Goal: Find specific page/section: Find specific page/section

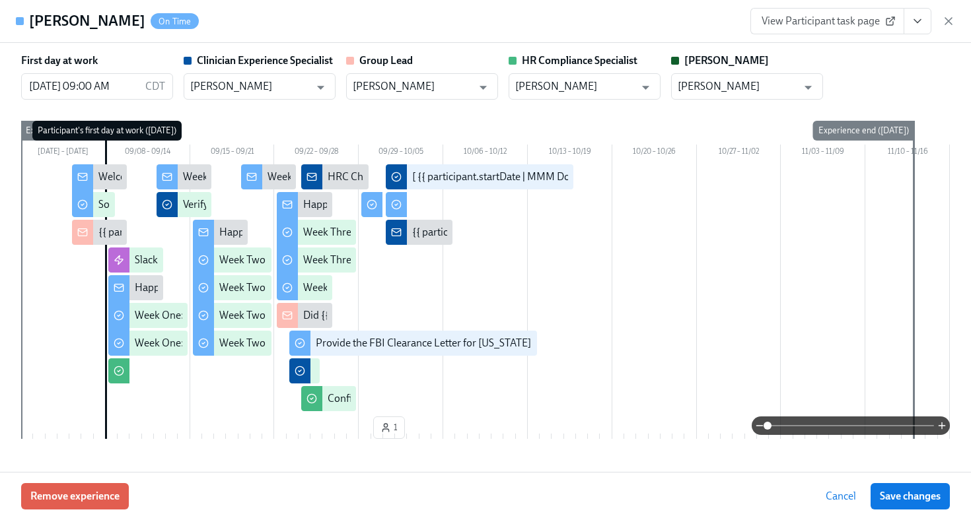
click at [954, 22] on icon "button" at bounding box center [948, 21] width 13 height 13
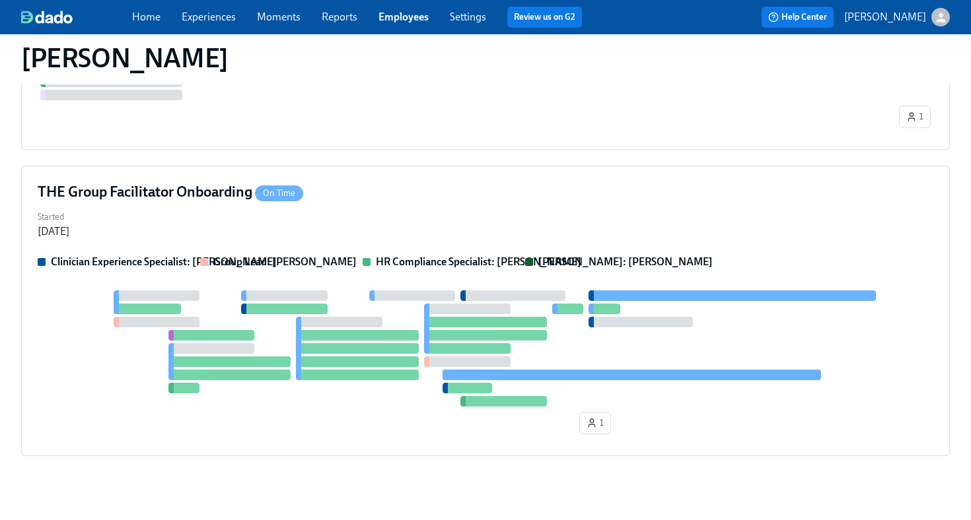
click at [402, 10] on span "Employees" at bounding box center [403, 17] width 50 height 15
click at [399, 24] on span "Employees" at bounding box center [403, 17] width 50 height 15
click at [399, 21] on link "Employees" at bounding box center [403, 17] width 50 height 13
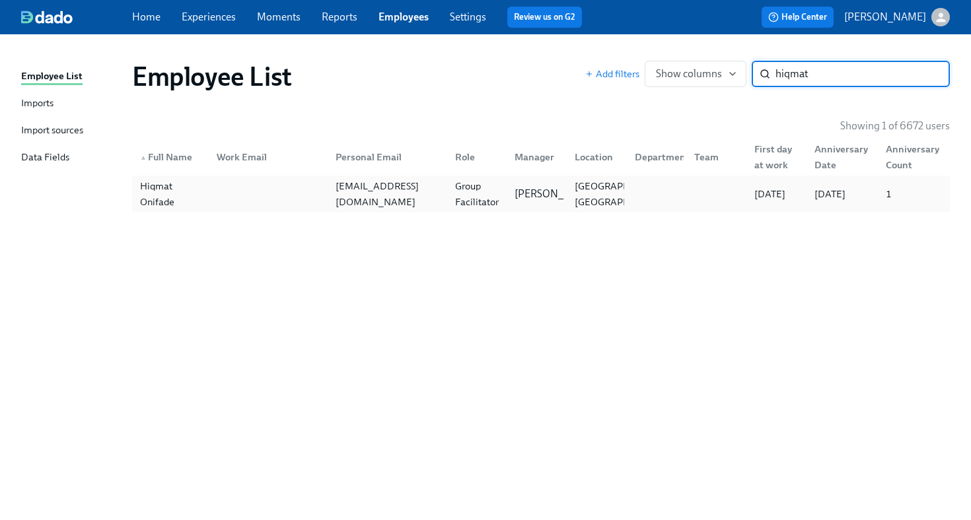
type input "hiqmat"
click at [264, 196] on div at bounding box center [266, 194] width 120 height 26
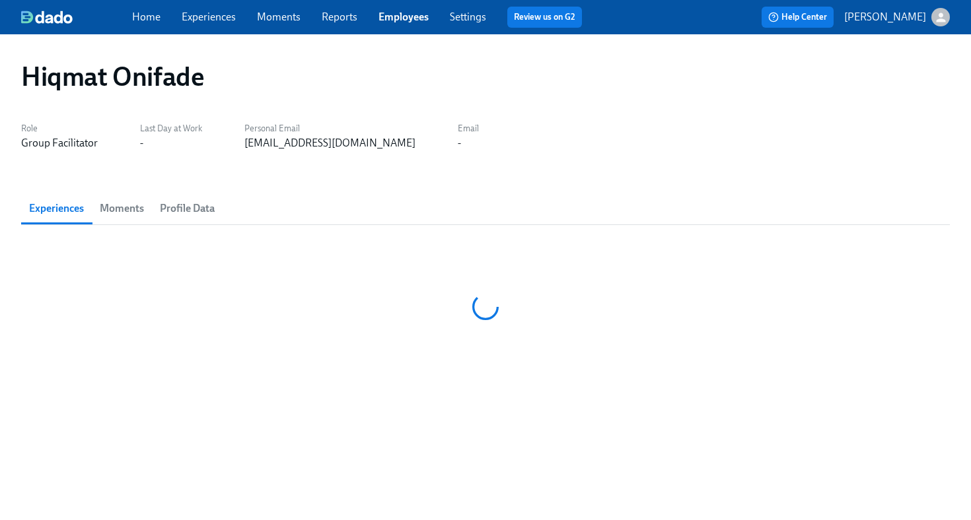
click at [264, 196] on div "Experiences Moments Profile Data" at bounding box center [485, 209] width 929 height 32
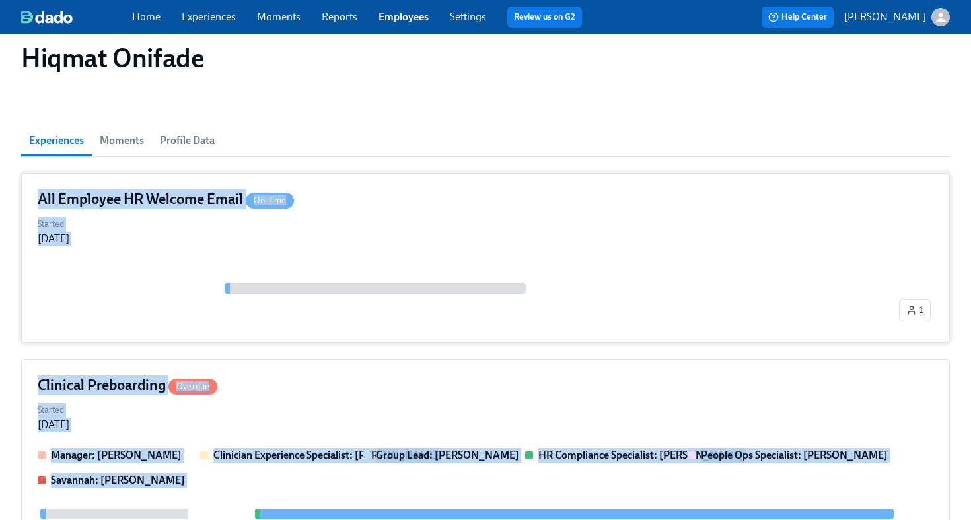
scroll to position [338, 0]
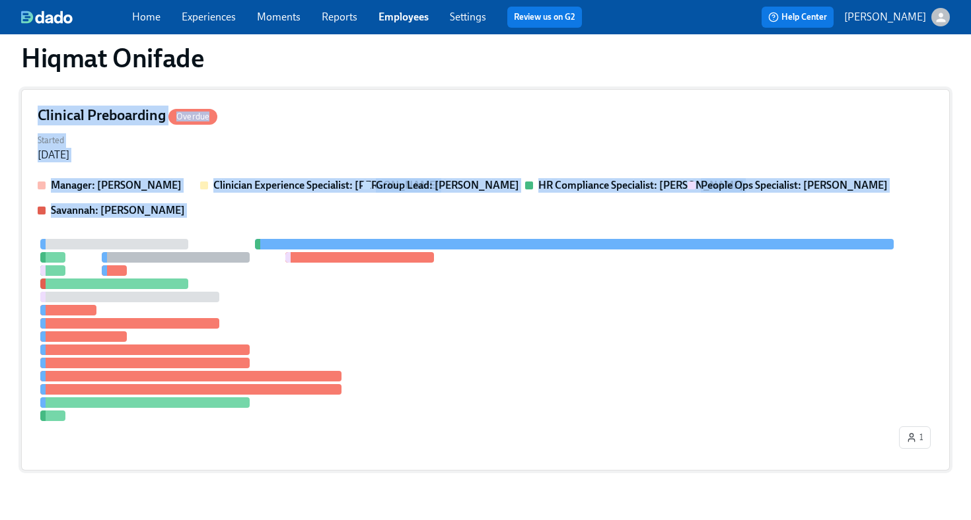
click at [415, 351] on div at bounding box center [467, 330] width 859 height 182
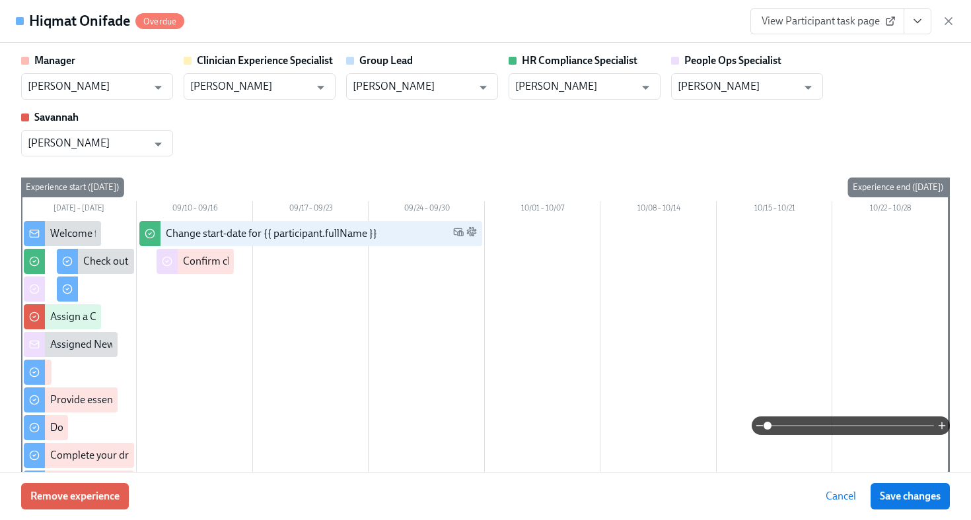
click at [853, 24] on span "View Participant task page" at bounding box center [827, 21] width 131 height 13
